Goal: Transaction & Acquisition: Subscribe to service/newsletter

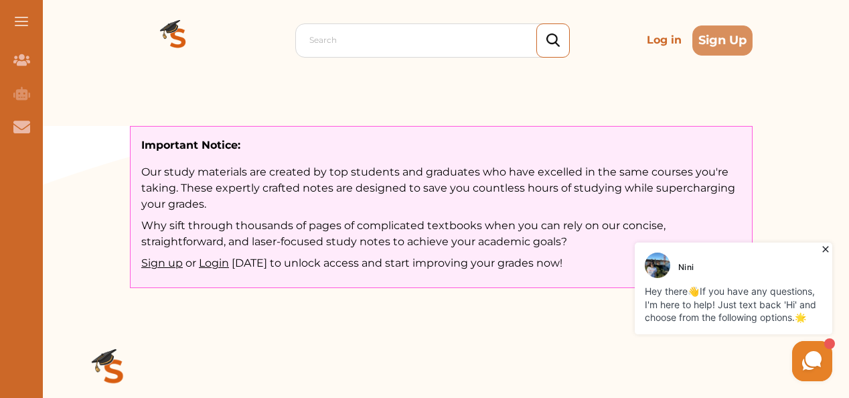
scroll to position [67, 0]
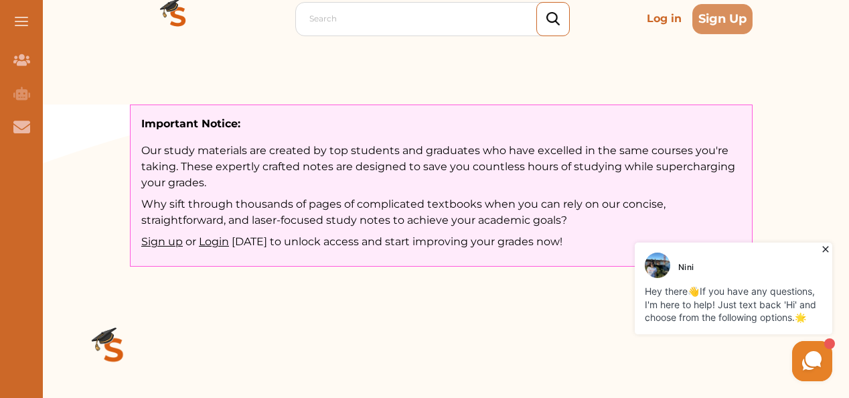
click at [833, 247] on icon at bounding box center [825, 249] width 13 height 13
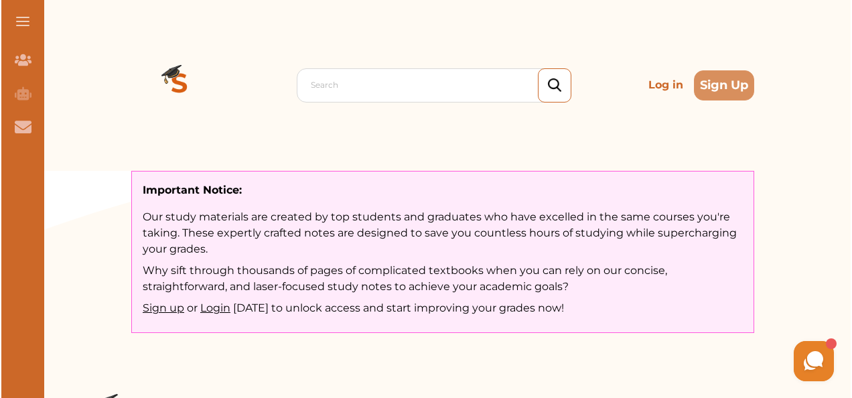
scroll to position [0, 0]
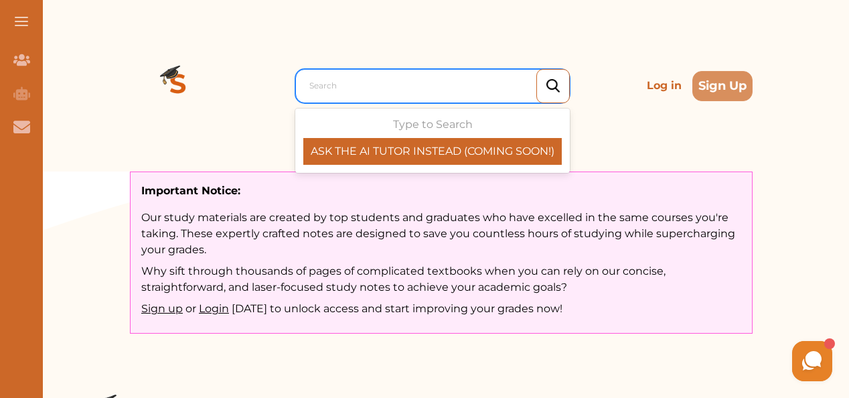
click at [397, 82] on div at bounding box center [436, 85] width 253 height 19
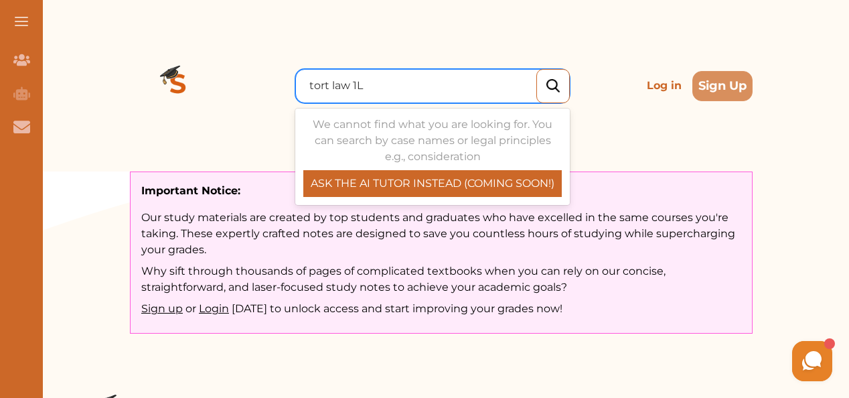
type input "tort law 1L"
click at [542, 84] on div at bounding box center [553, 86] width 33 height 34
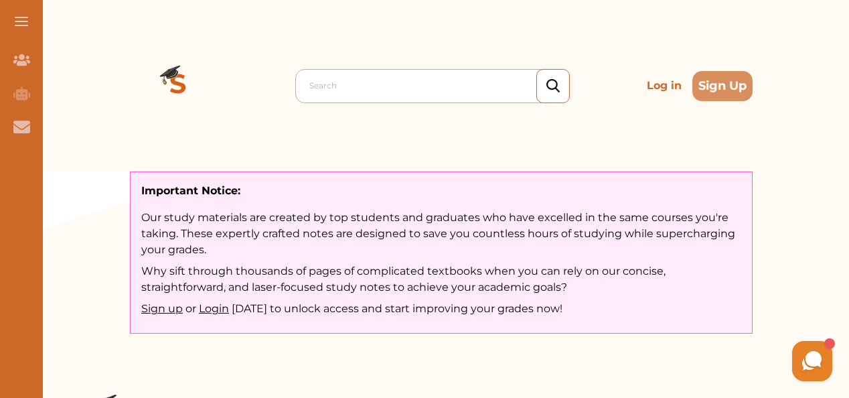
click at [421, 89] on div at bounding box center [436, 85] width 253 height 19
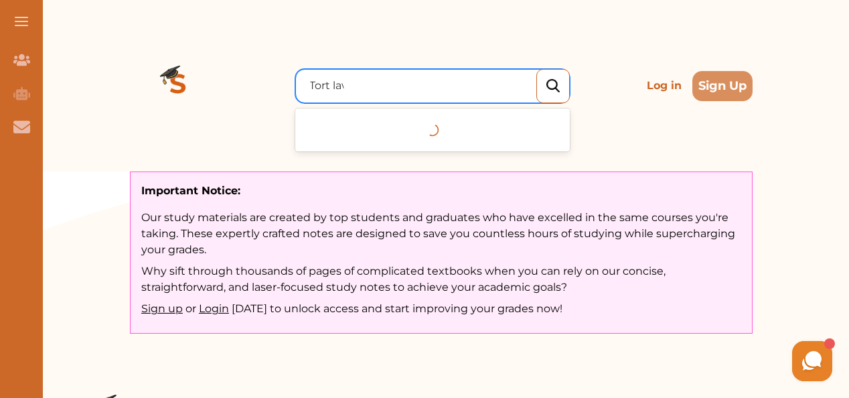
type input "Tort law"
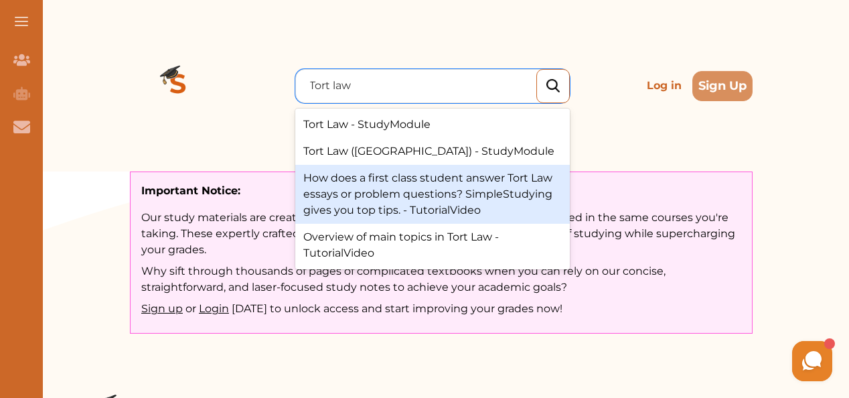
click at [406, 210] on div "How does a first class student answer Tort Law essays or problem questions? Sim…" at bounding box center [432, 194] width 275 height 59
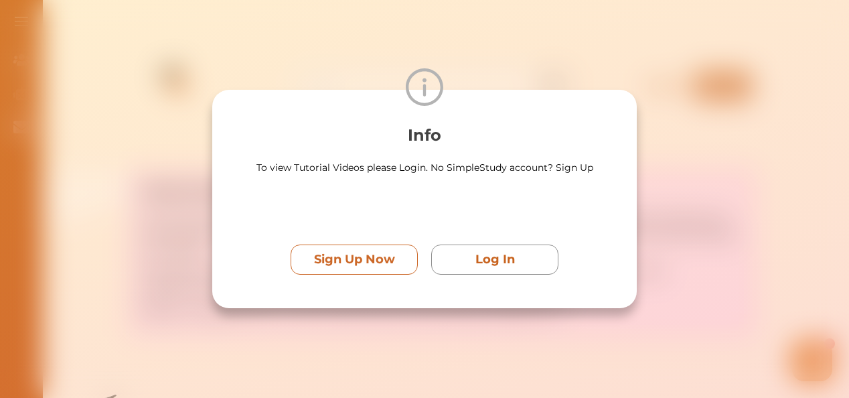
click at [336, 257] on p "Sign Up Now" at bounding box center [354, 260] width 81 height 18
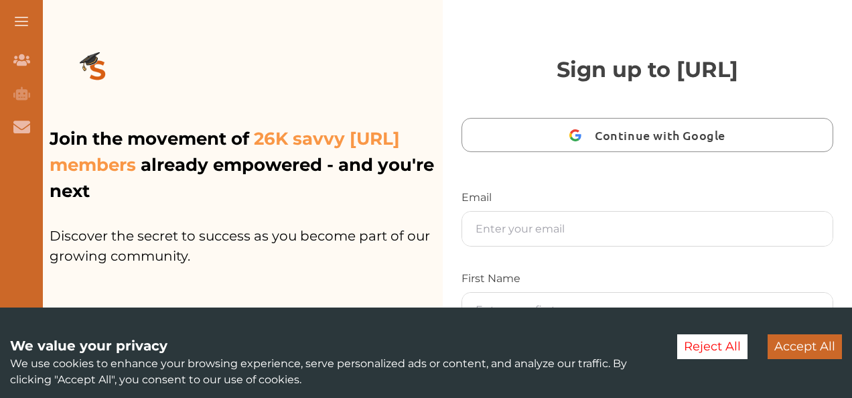
click at [813, 355] on button "Accept All" at bounding box center [805, 346] width 74 height 25
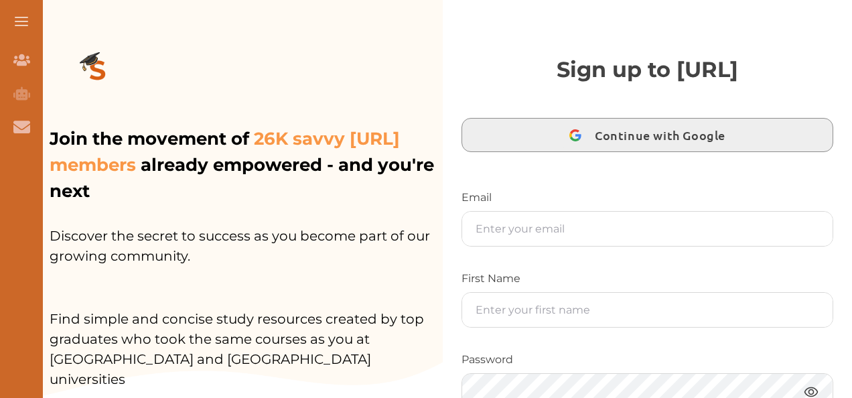
click at [671, 137] on span "Continue with Google" at bounding box center [663, 134] width 137 height 31
